Goal: Task Accomplishment & Management: Complete application form

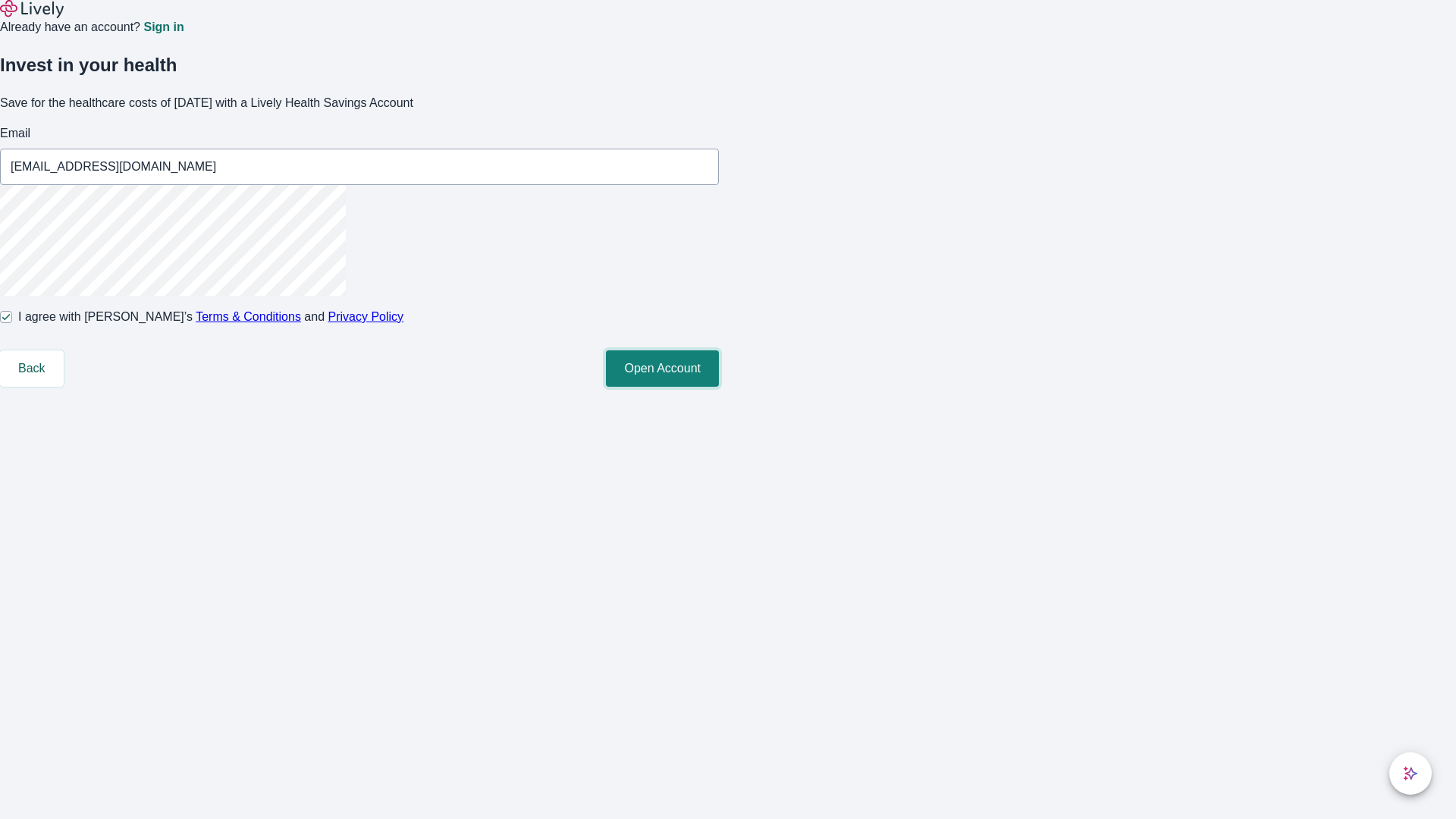
click at [719, 387] on button "Open Account" at bounding box center [662, 368] width 113 height 36
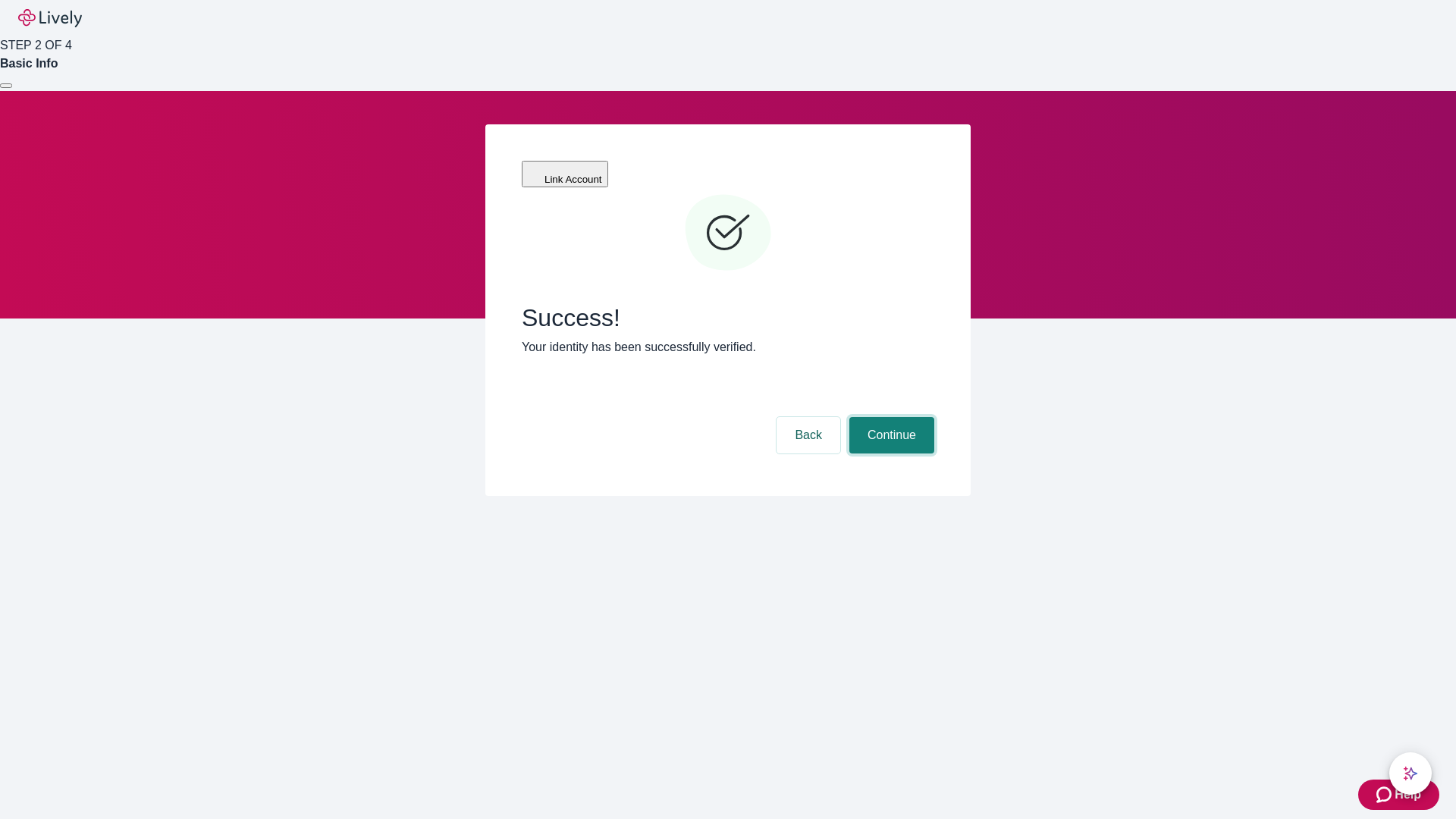
click at [889, 417] on button "Continue" at bounding box center [892, 434] width 85 height 36
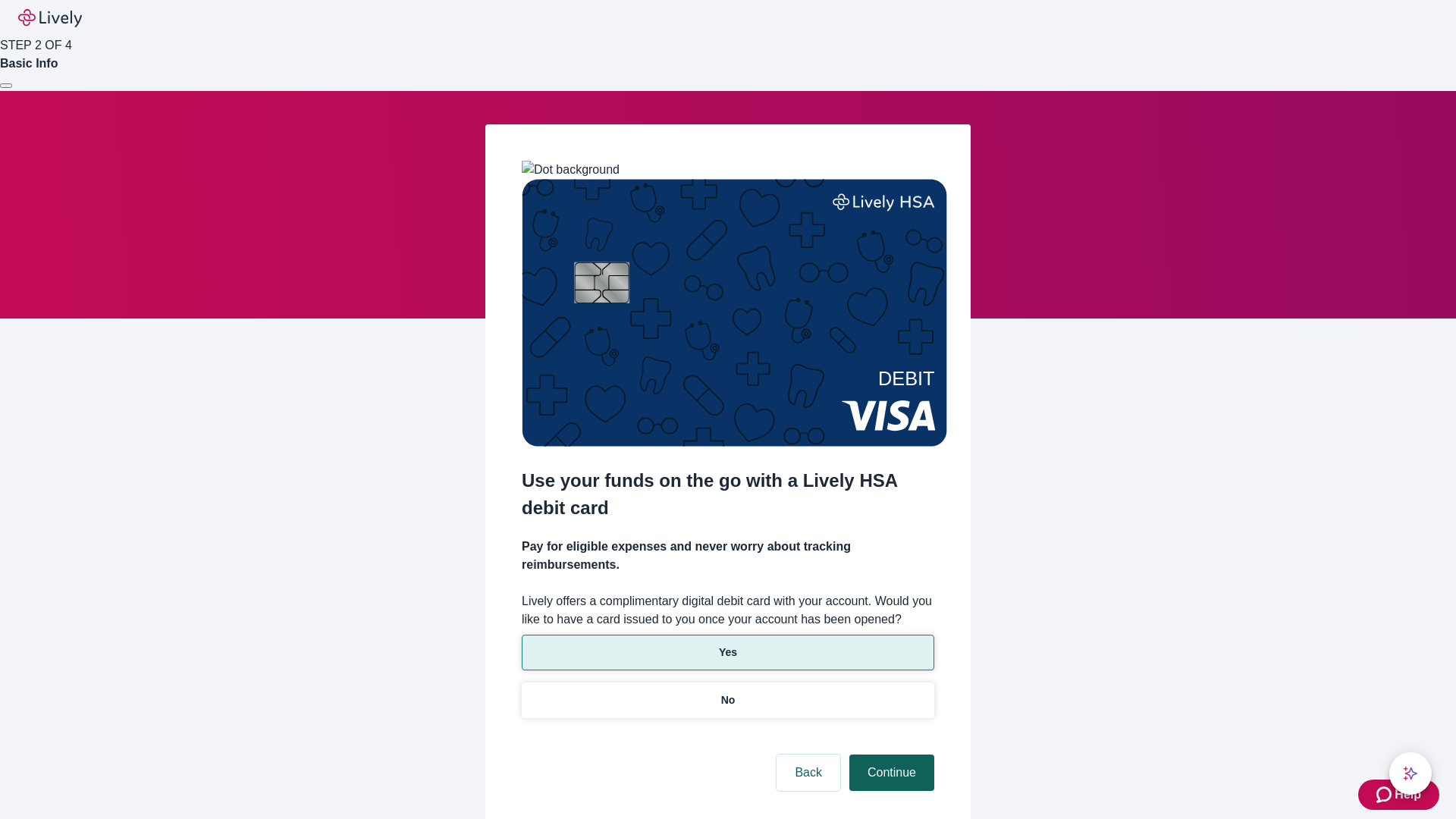
click at [728, 692] on p "No" at bounding box center [728, 700] width 14 height 16
click at [889, 754] on button "Continue" at bounding box center [892, 772] width 85 height 36
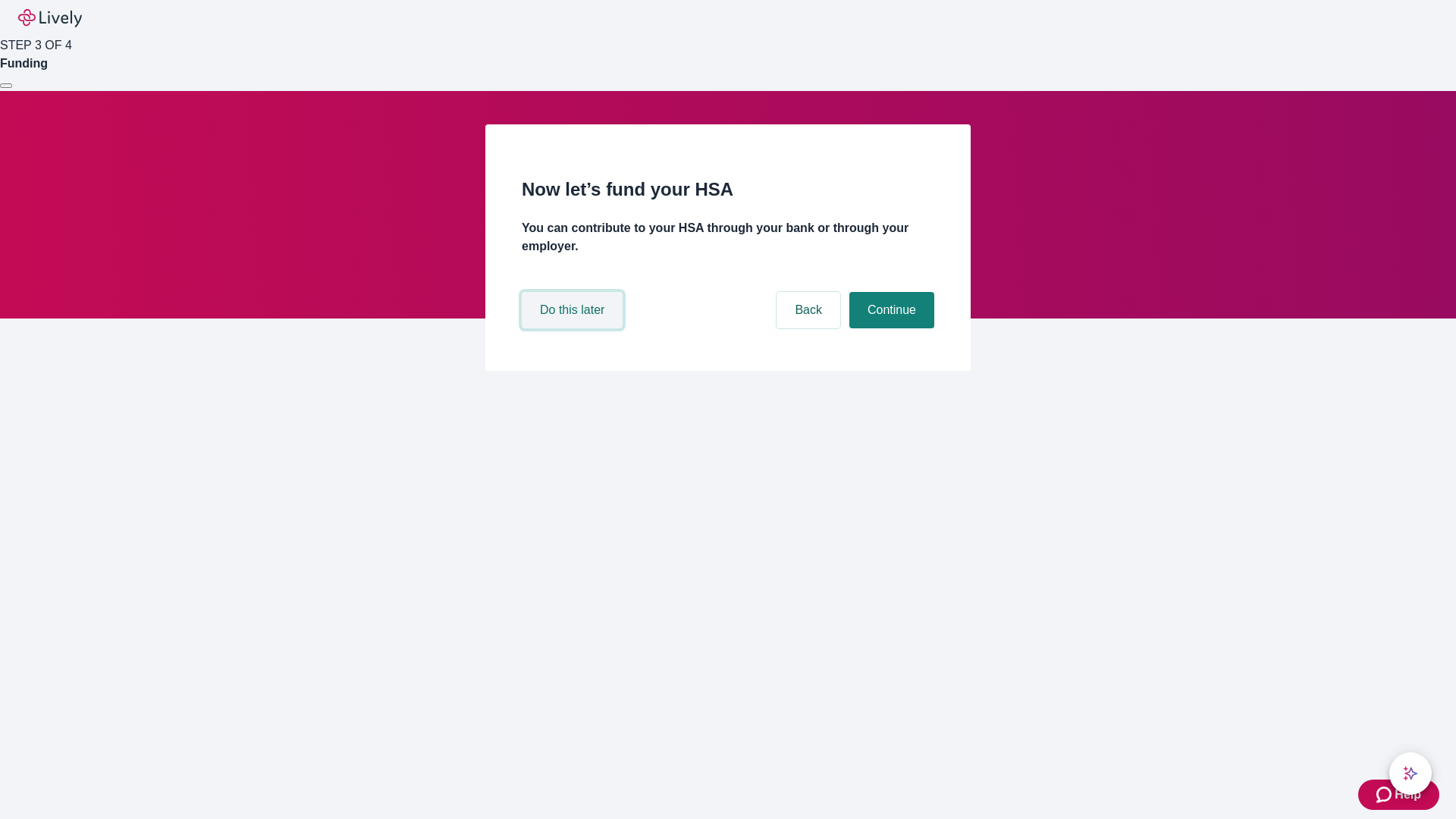
click at [574, 328] on button "Do this later" at bounding box center [571, 310] width 101 height 36
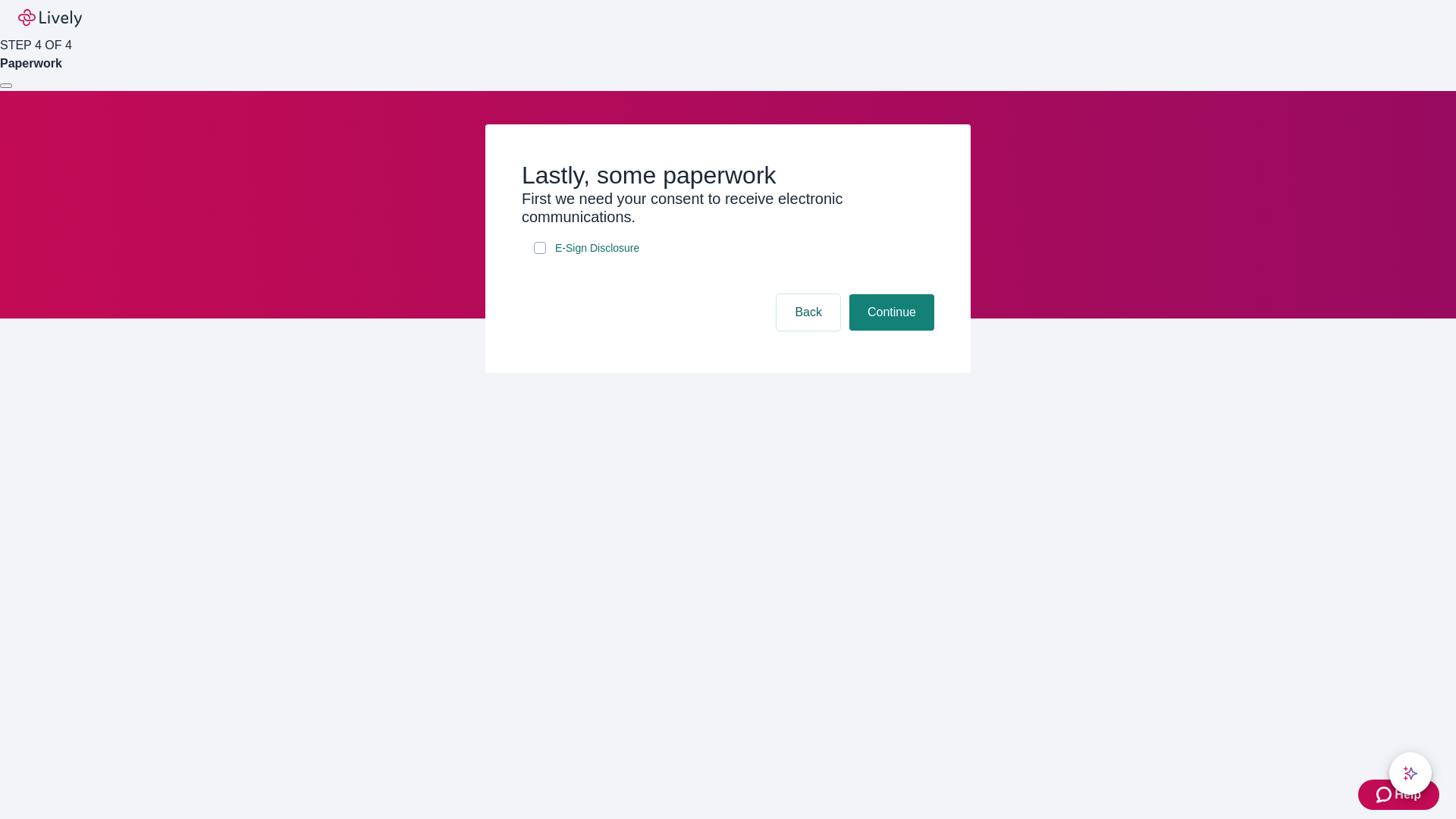
click at [540, 254] on input "E-Sign Disclosure" at bounding box center [539, 248] width 12 height 12
checkbox input "true"
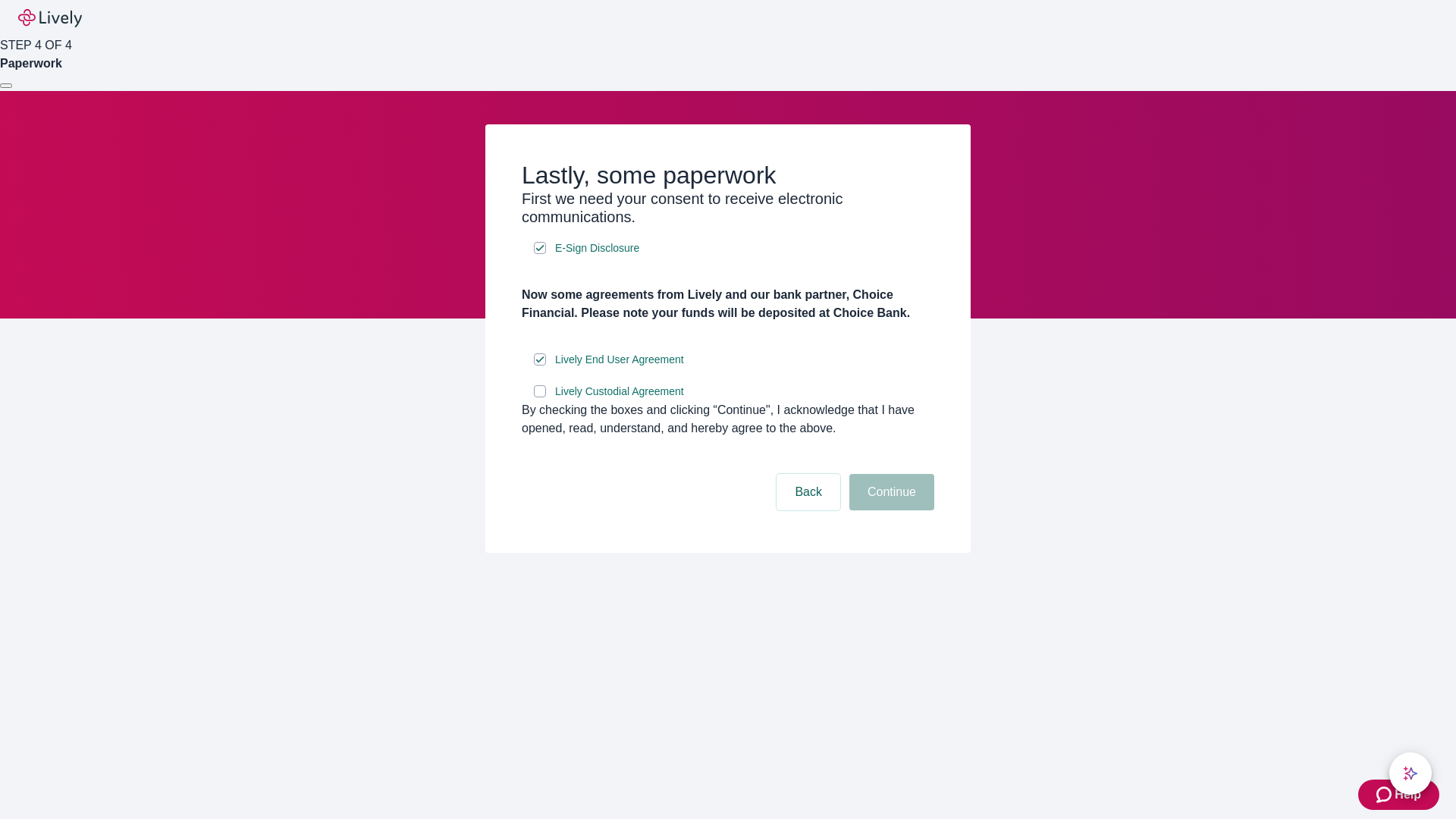
click at [540, 397] on input "Lively Custodial Agreement" at bounding box center [539, 391] width 12 height 12
checkbox input "true"
click at [889, 510] on button "Continue" at bounding box center [892, 492] width 85 height 36
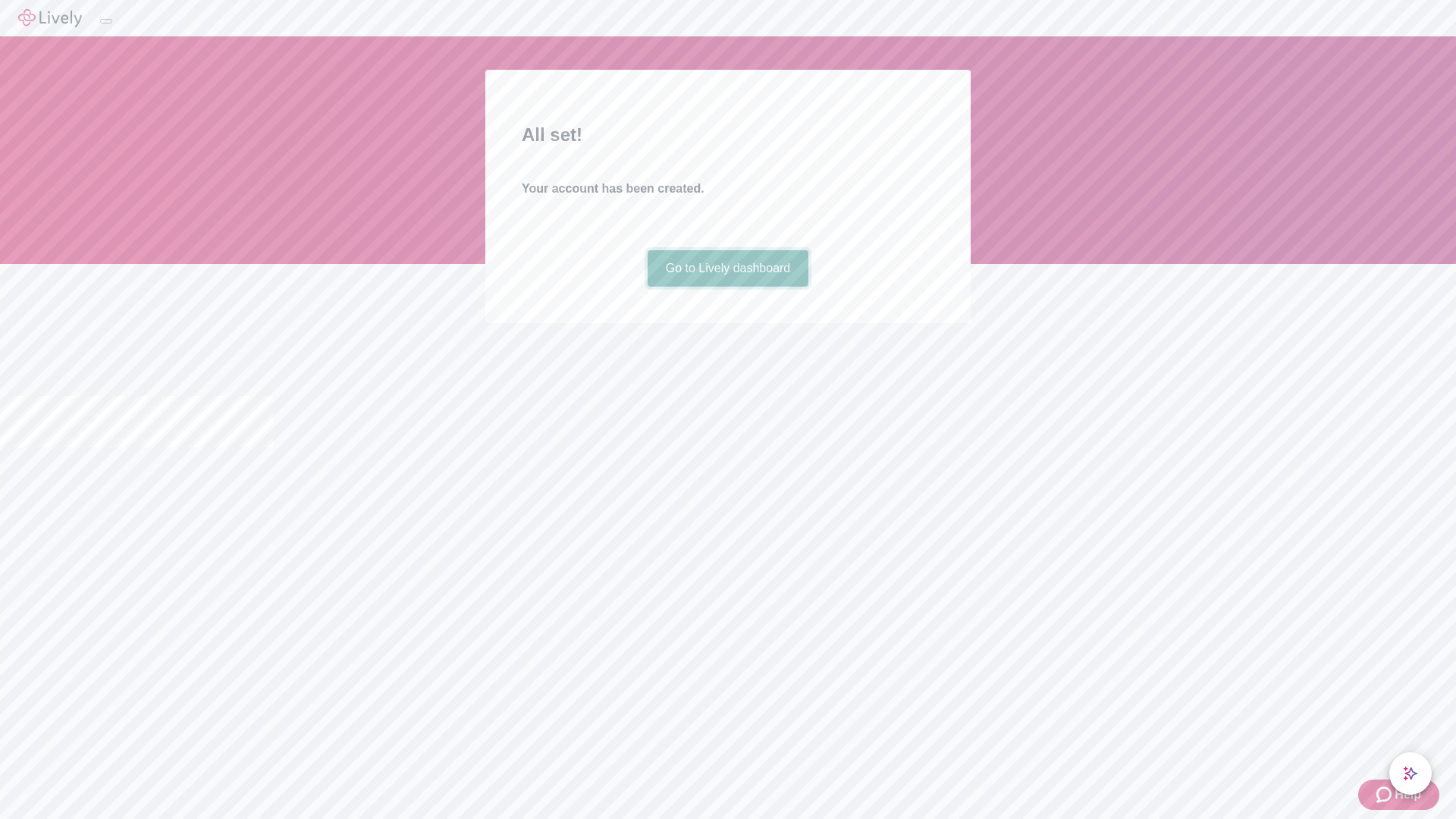
click at [728, 286] on link "Go to Lively dashboard" at bounding box center [728, 268] width 162 height 36
